Goal: Navigation & Orientation: Find specific page/section

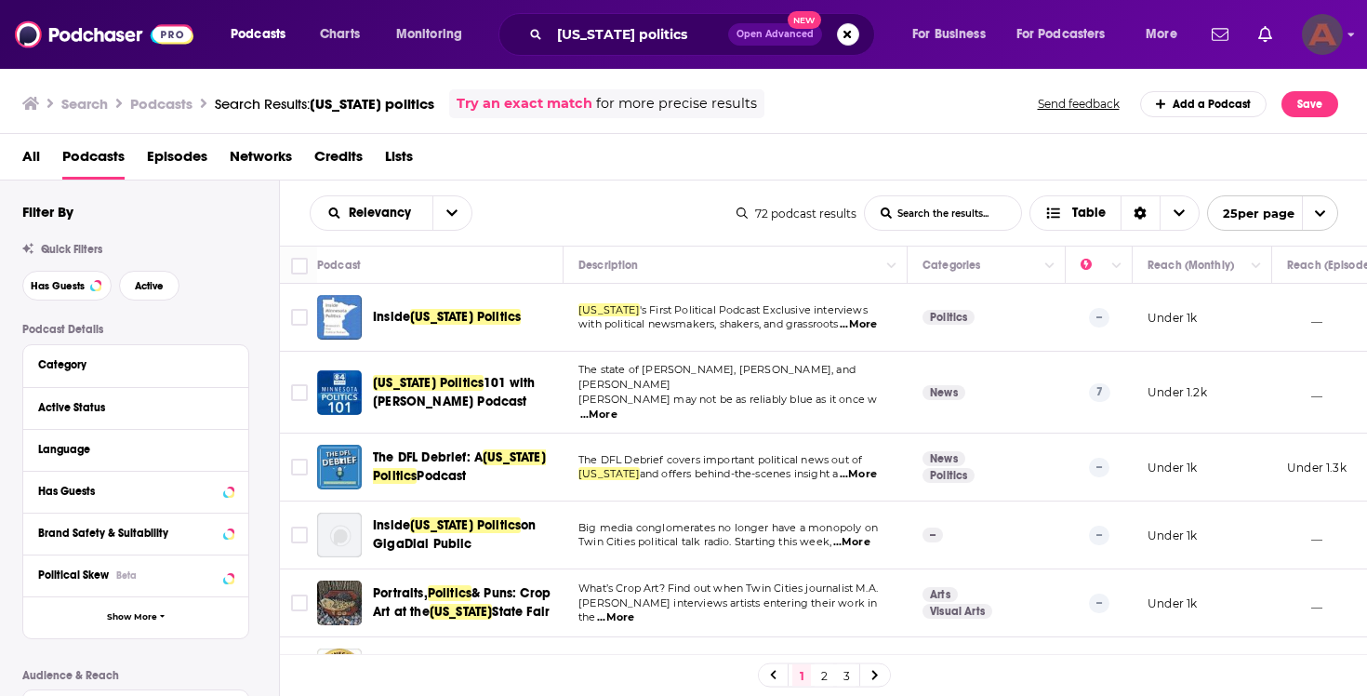
click at [1347, 39] on icon "Show profile menu" at bounding box center [1350, 34] width 7 height 11
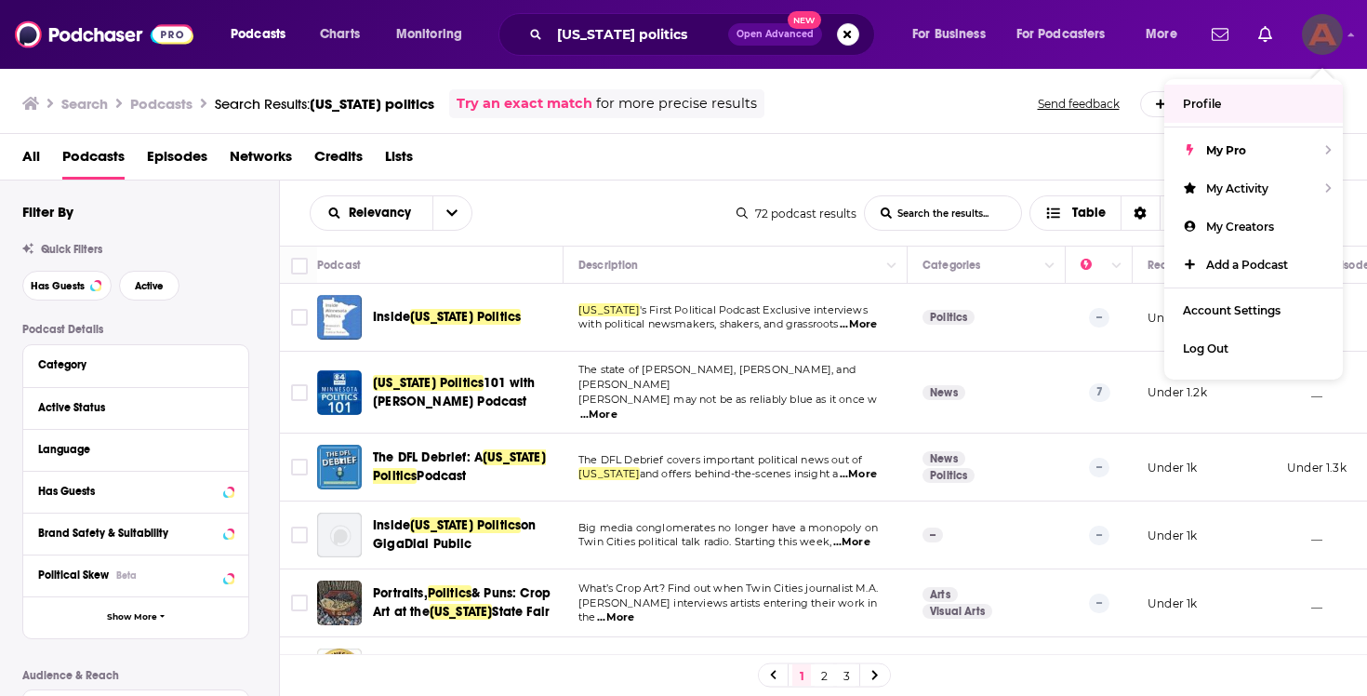
click at [1231, 112] on link "Profile" at bounding box center [1253, 104] width 179 height 38
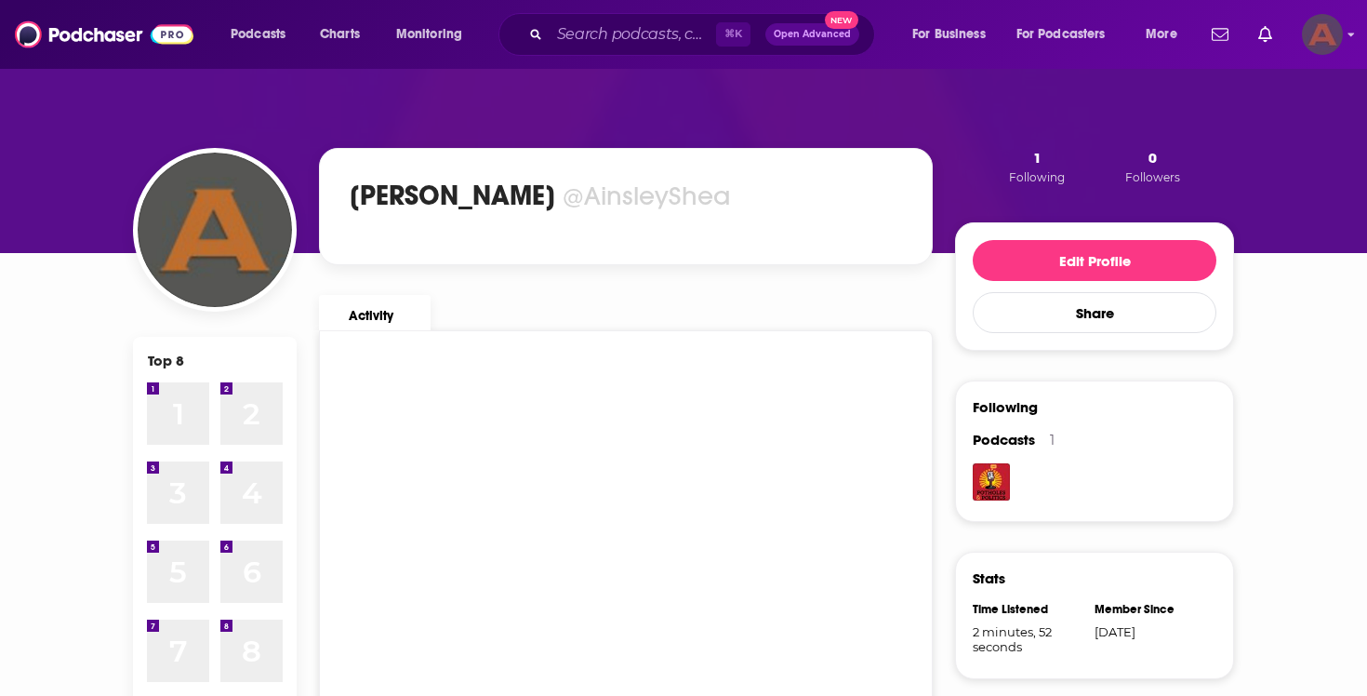
click at [1342, 33] on img "Logged in as AinsleyShea" at bounding box center [1322, 34] width 41 height 41
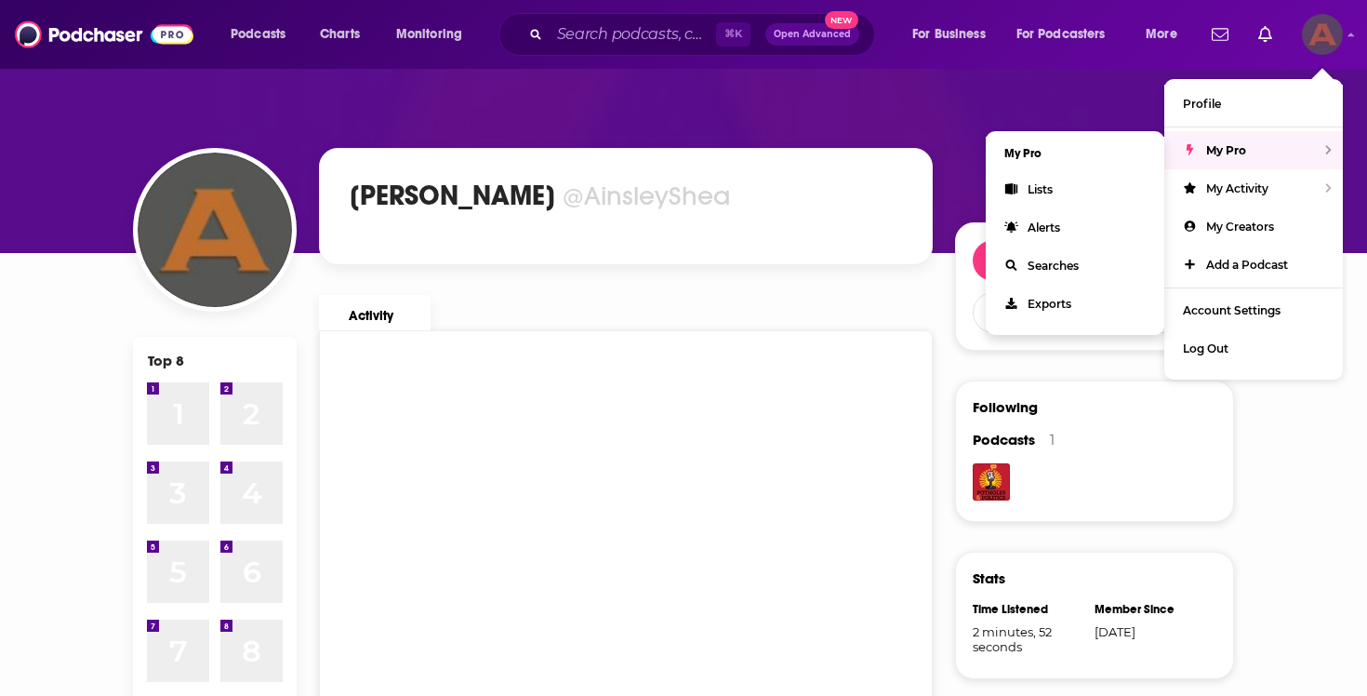
click at [1265, 149] on div "My Pro" at bounding box center [1253, 150] width 179 height 38
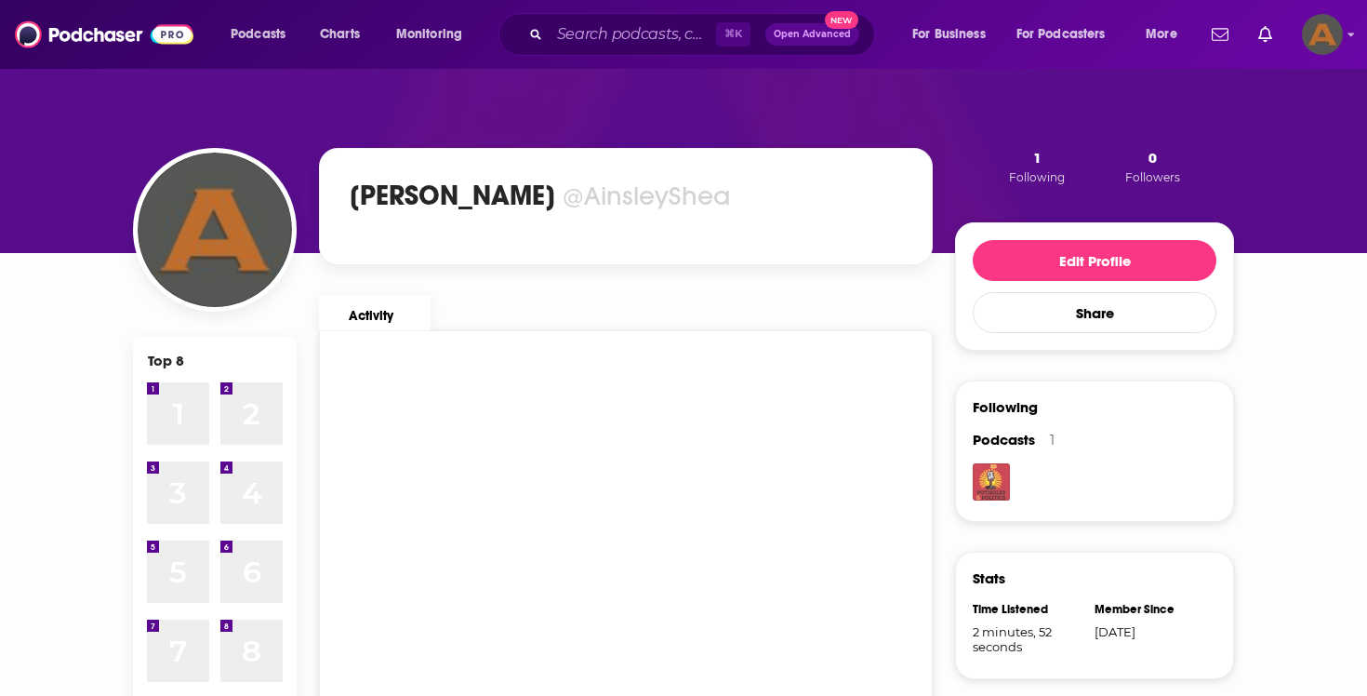
click at [990, 493] on img "Potholes & Politics: Local Maine Issues from A to Z" at bounding box center [991, 481] width 37 height 37
click at [1340, 38] on img "Logged in as AinsleyShea" at bounding box center [1322, 34] width 41 height 41
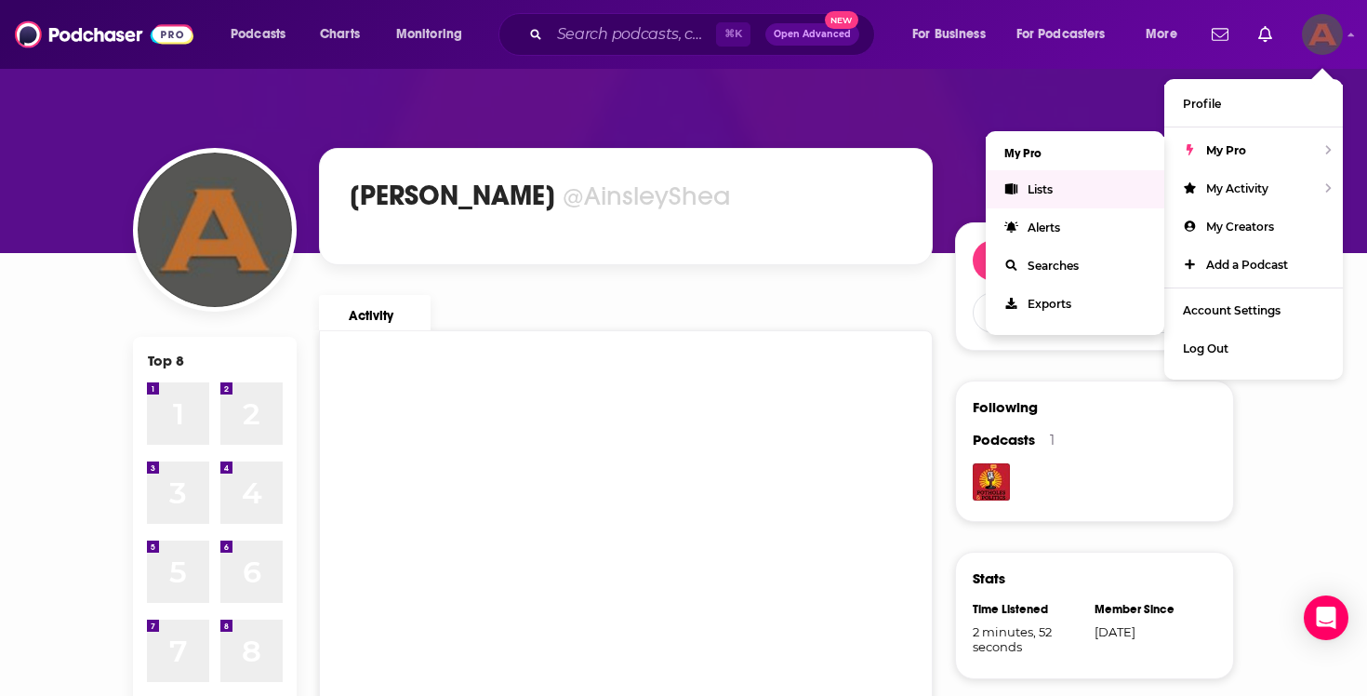
click at [1055, 194] on link "Lists" at bounding box center [1075, 189] width 179 height 38
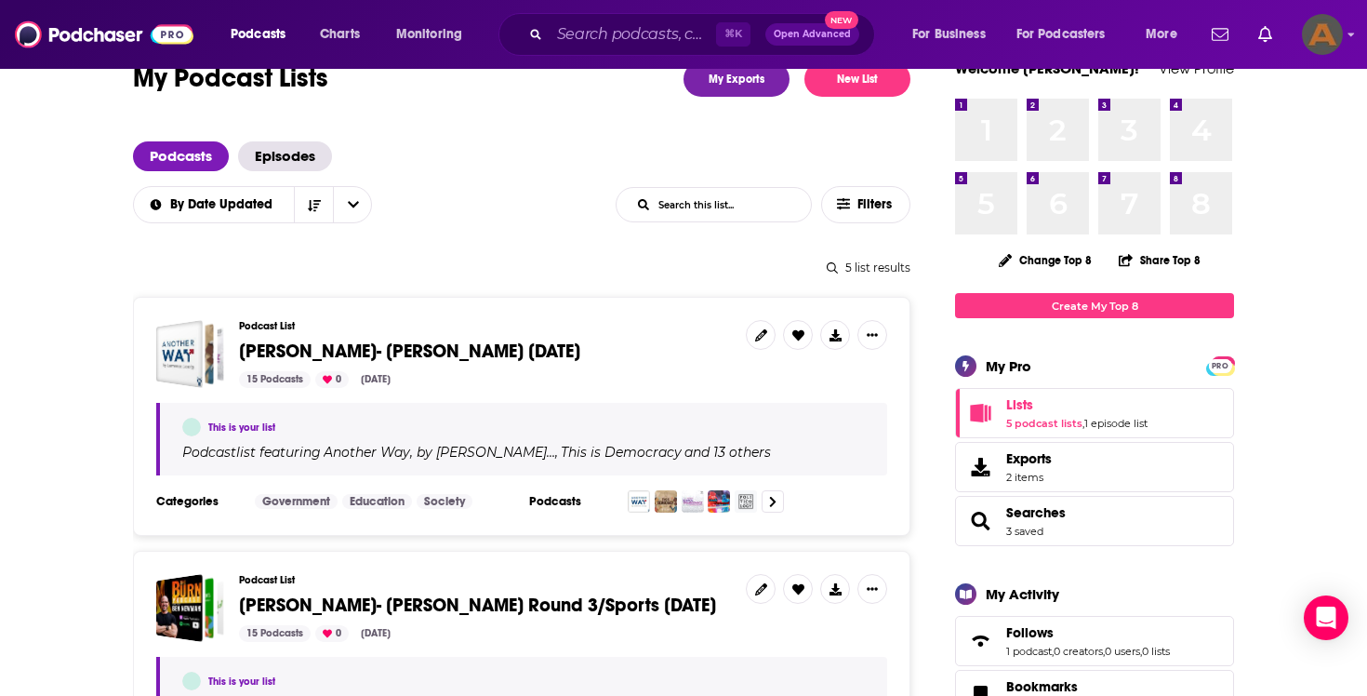
scroll to position [58, 0]
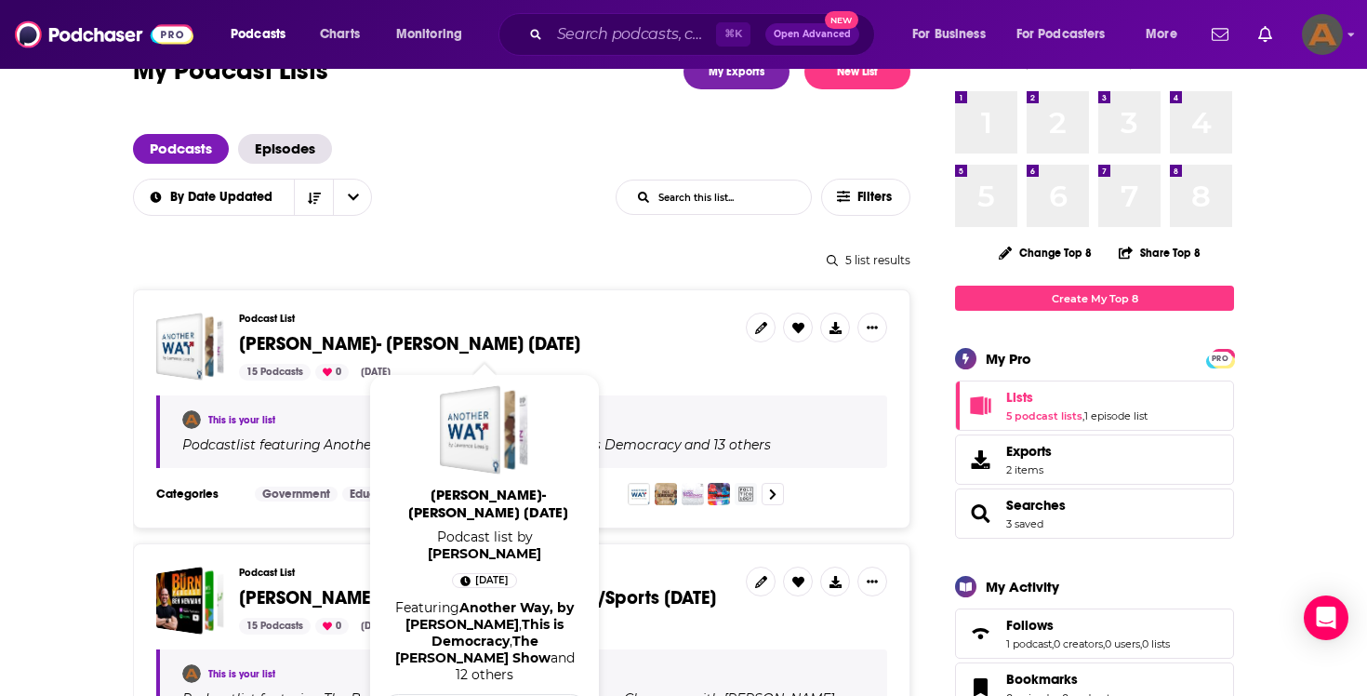
click at [487, 344] on span "[PERSON_NAME]- [PERSON_NAME] [DATE]" at bounding box center [409, 343] width 341 height 23
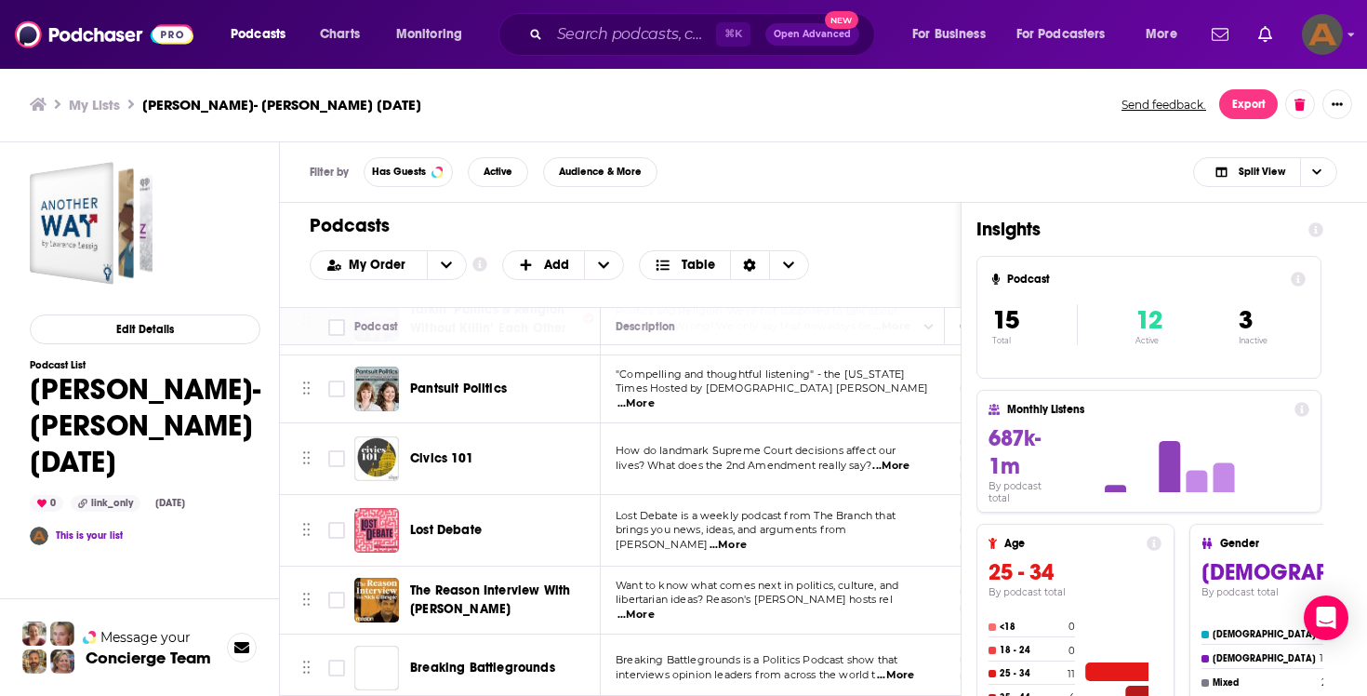
scroll to position [423, 0]
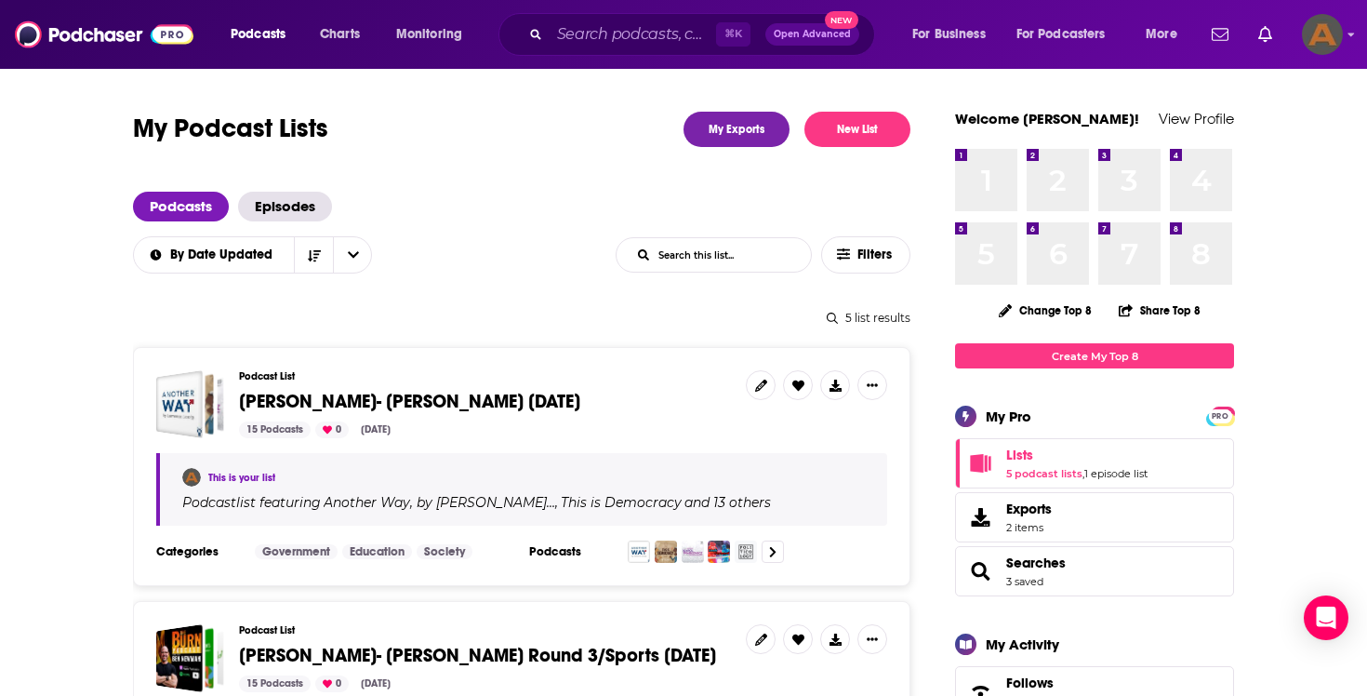
click at [1291, 33] on div at bounding box center [1273, 34] width 139 height 41
click at [1307, 32] on img "Logged in as AinsleyShea" at bounding box center [1322, 34] width 41 height 41
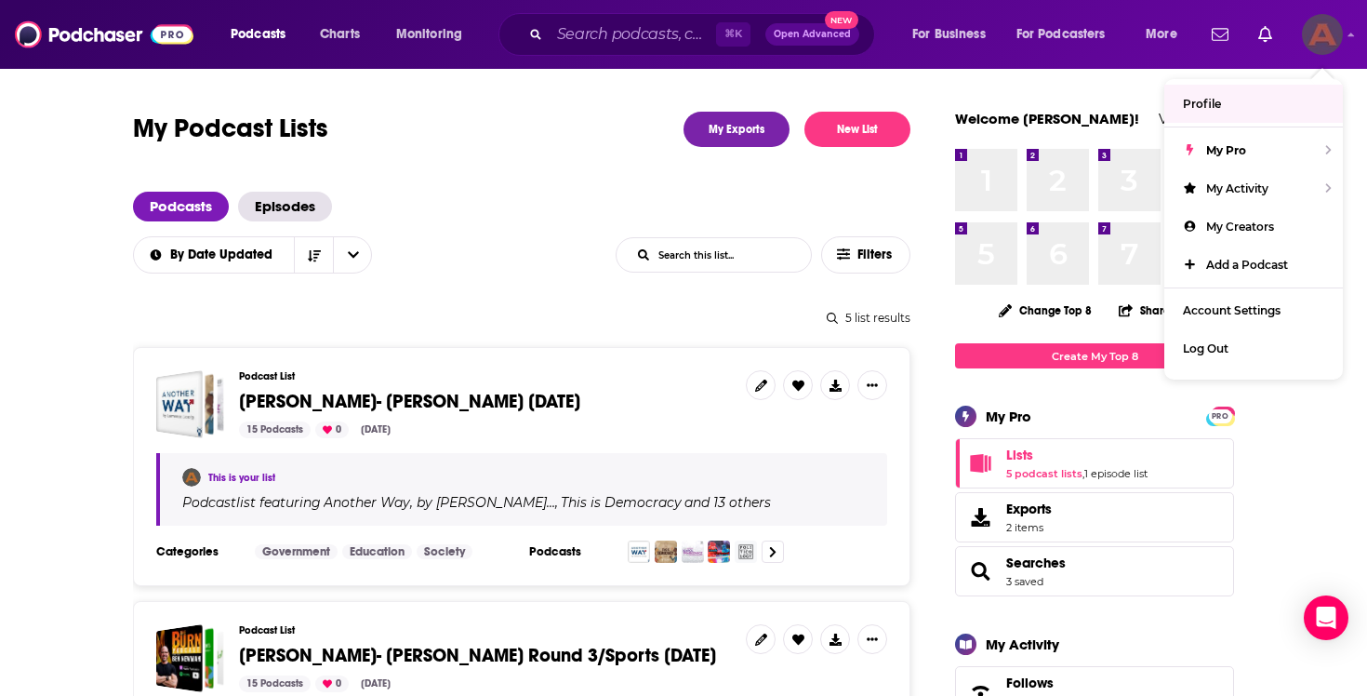
click at [1232, 106] on link "Profile" at bounding box center [1253, 104] width 179 height 38
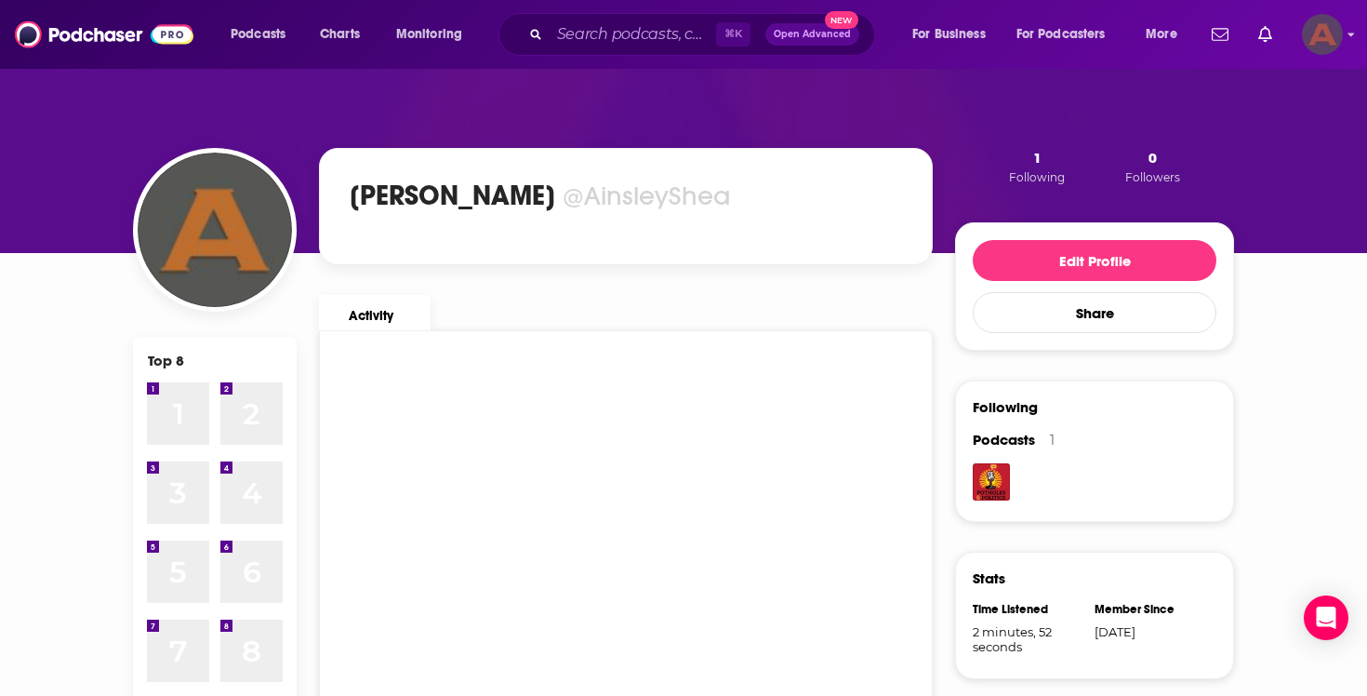
click at [1339, 27] on img "Logged in as AinsleyShea" at bounding box center [1322, 34] width 41 height 41
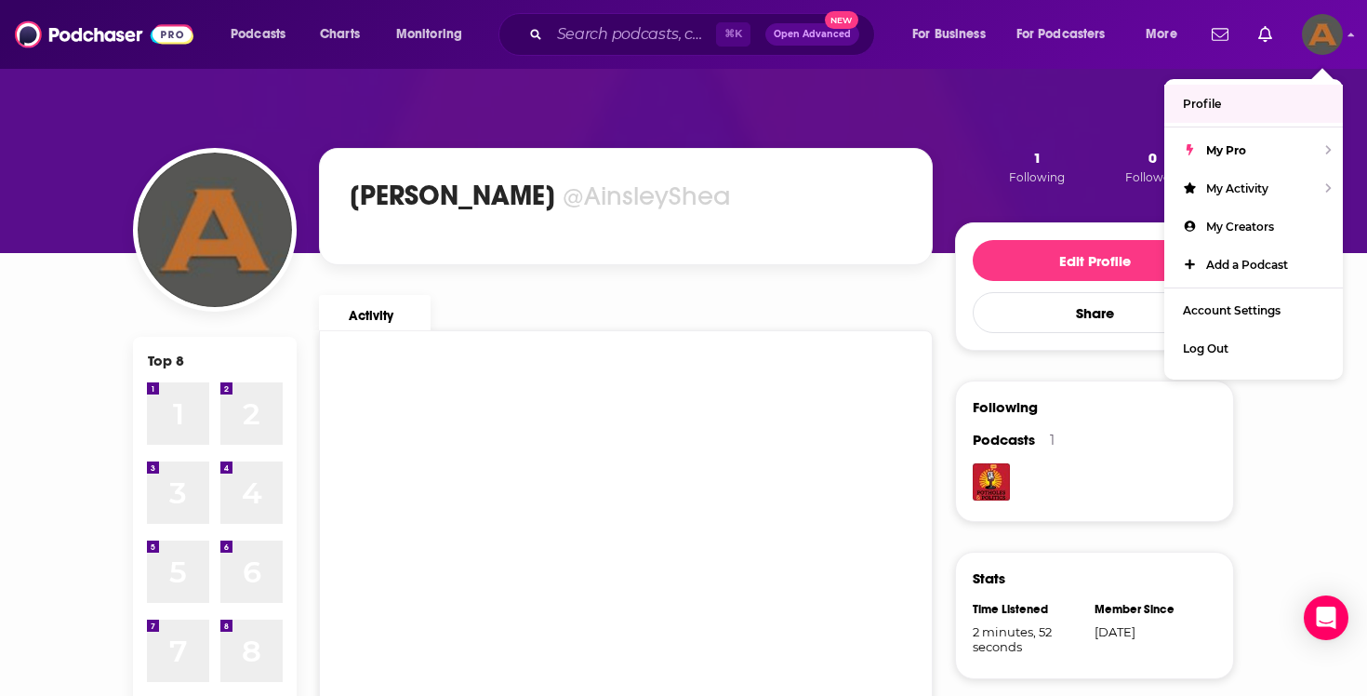
click at [790, 320] on div "Activity" at bounding box center [611, 305] width 614 height 50
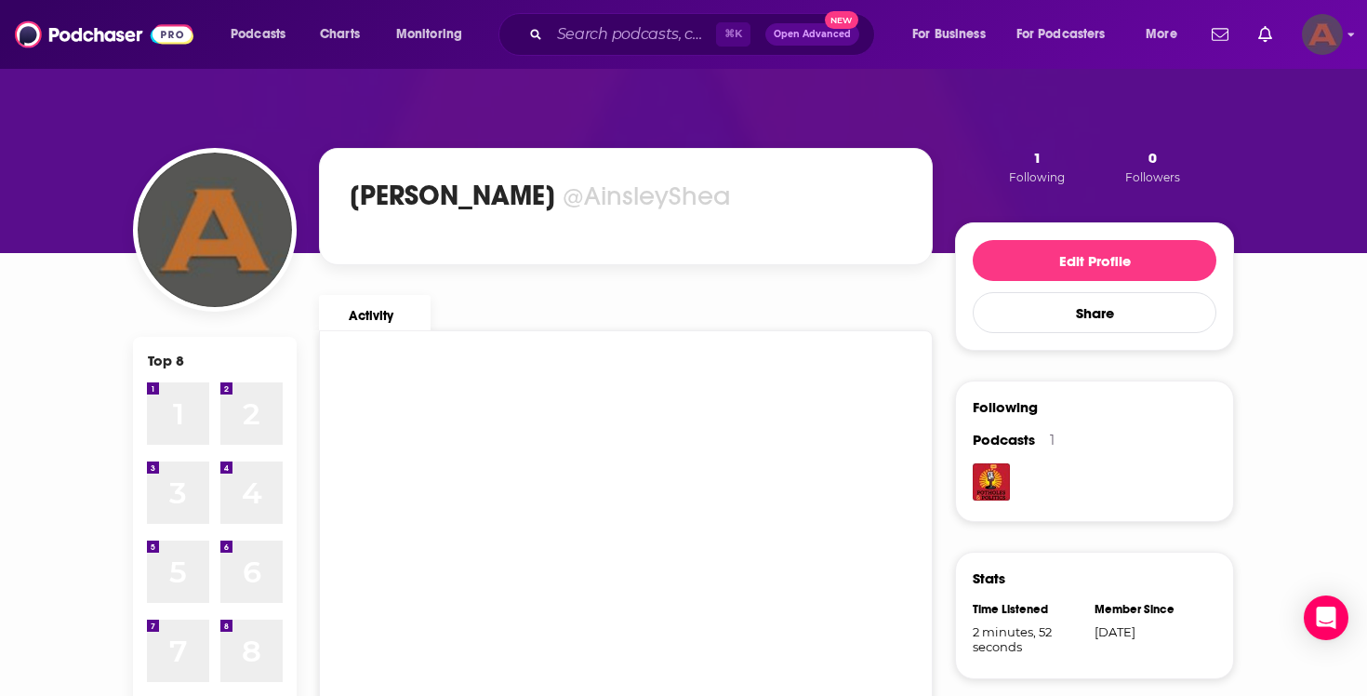
click at [1327, 47] on img "Logged in as AinsleyShea" at bounding box center [1322, 34] width 41 height 41
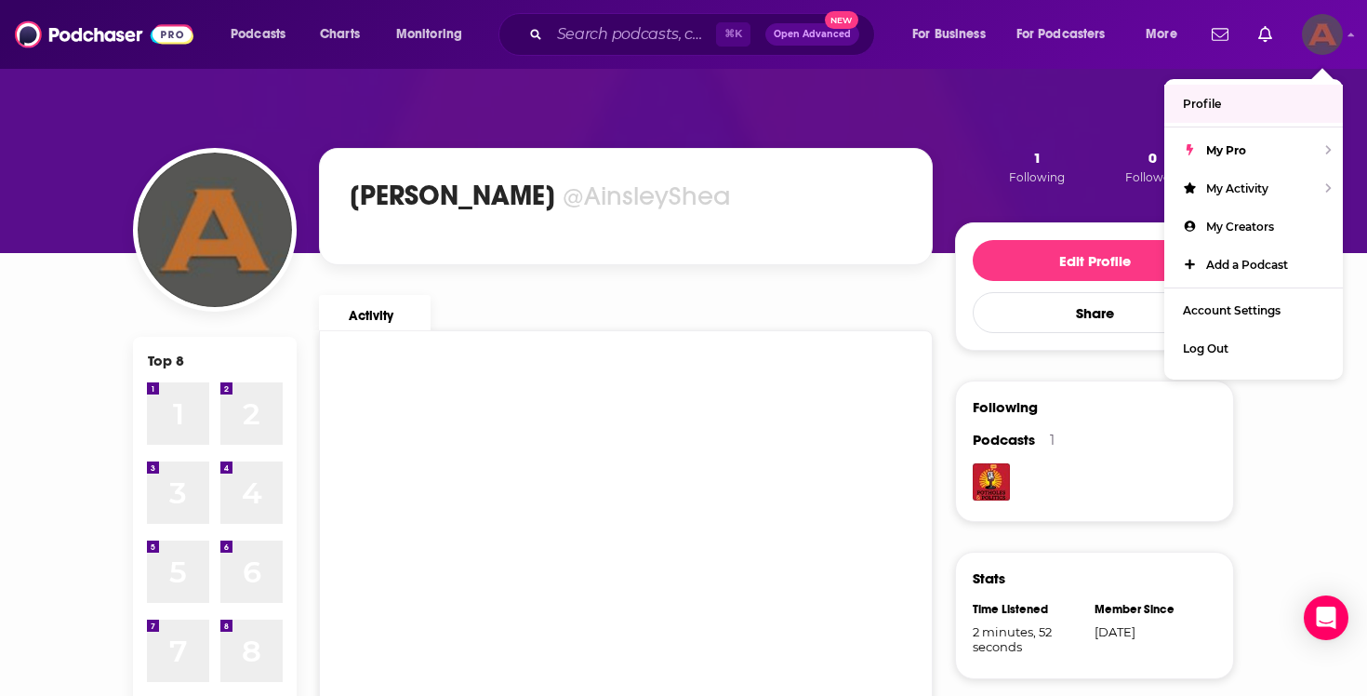
click at [1239, 106] on link "Profile" at bounding box center [1253, 104] width 179 height 38
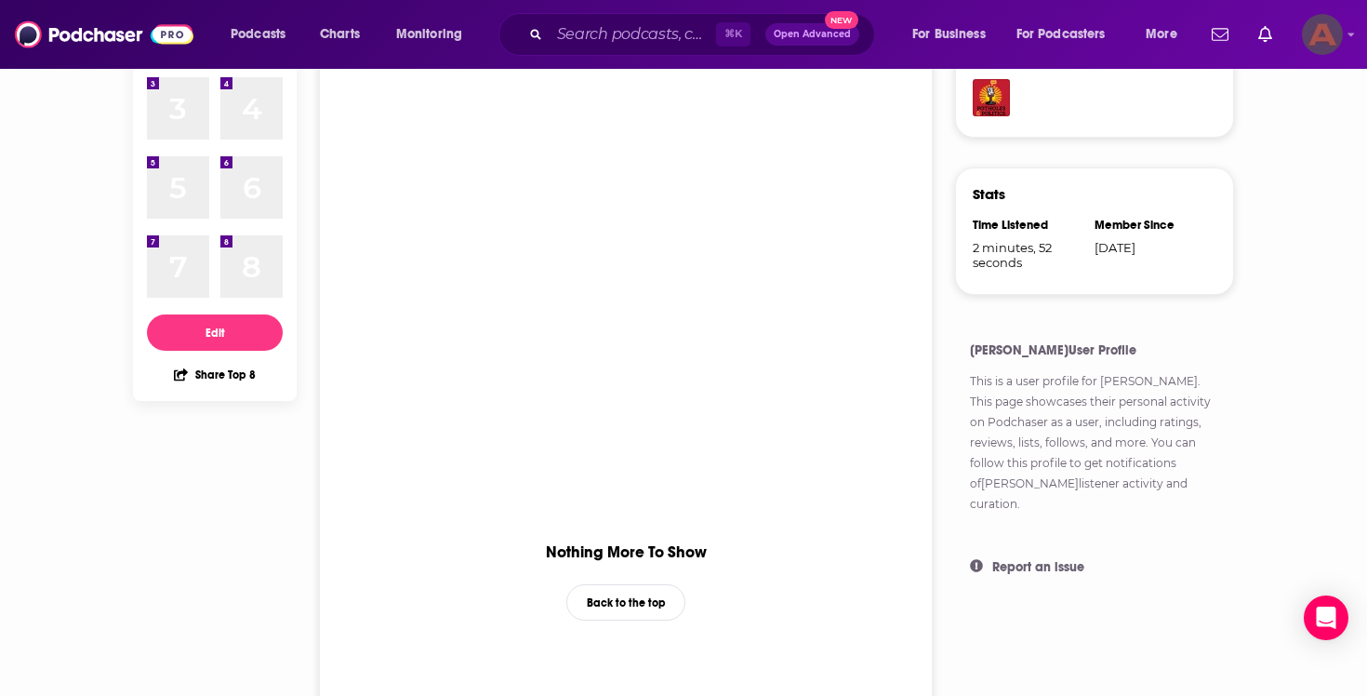
scroll to position [392, 0]
